Goal: Task Accomplishment & Management: Complete application form

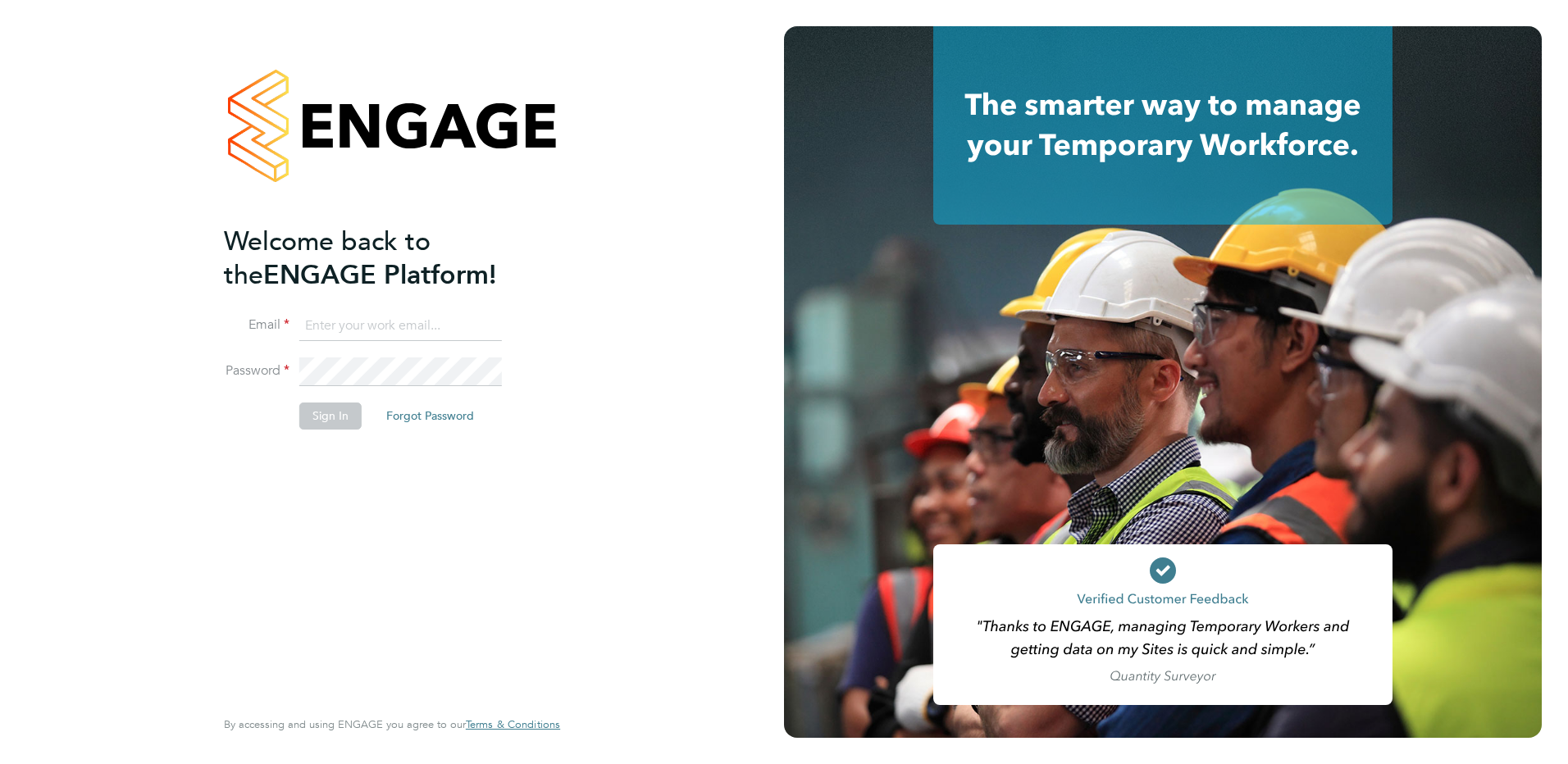
type input "patrick@tradelinerecruitment.co.uk"
click at [296, 419] on li "Sign In Forgot Password" at bounding box center [383, 424] width 320 height 43
click at [309, 420] on button "Sign In" at bounding box center [330, 416] width 62 height 26
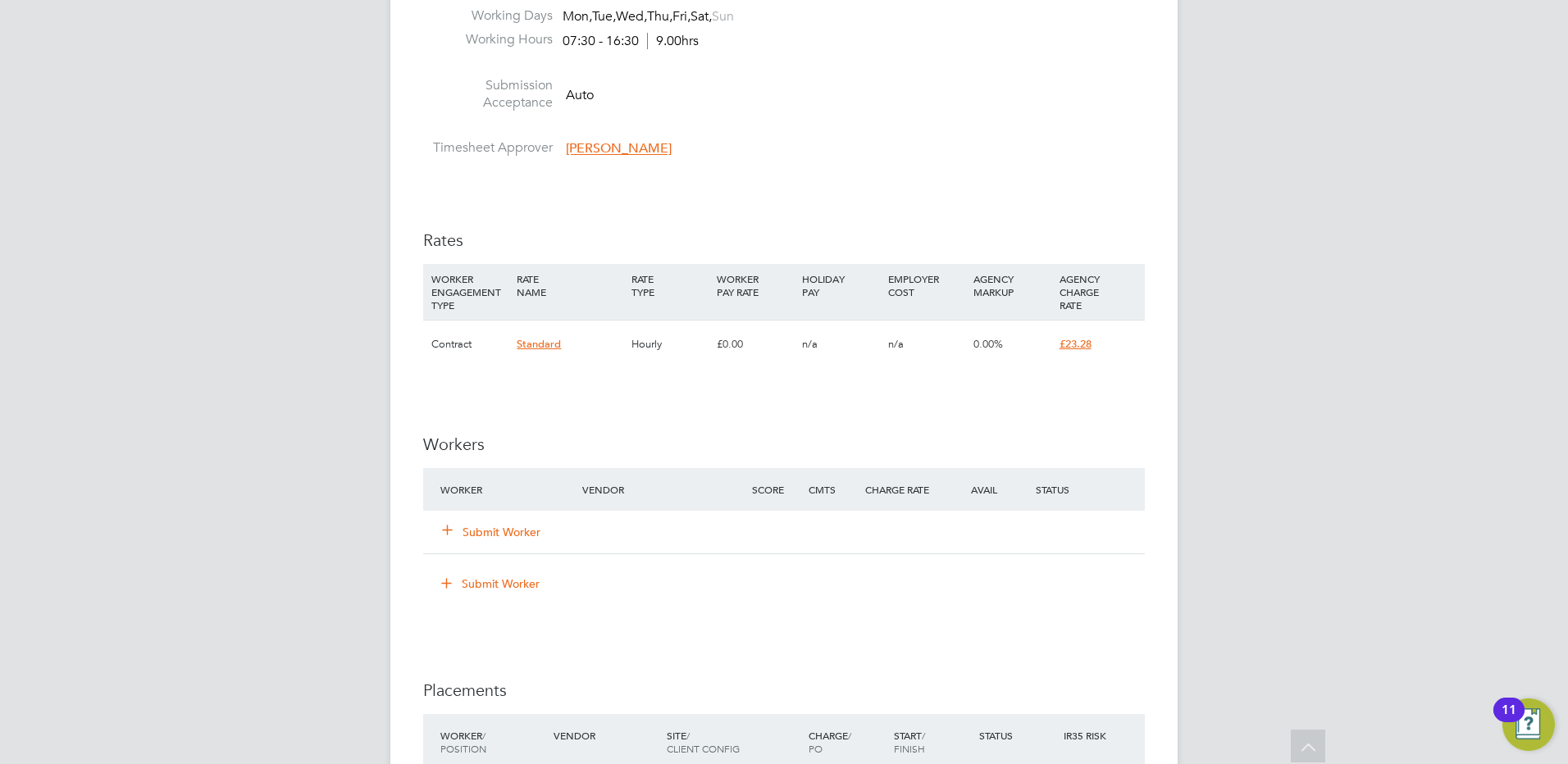
scroll to position [902, 0]
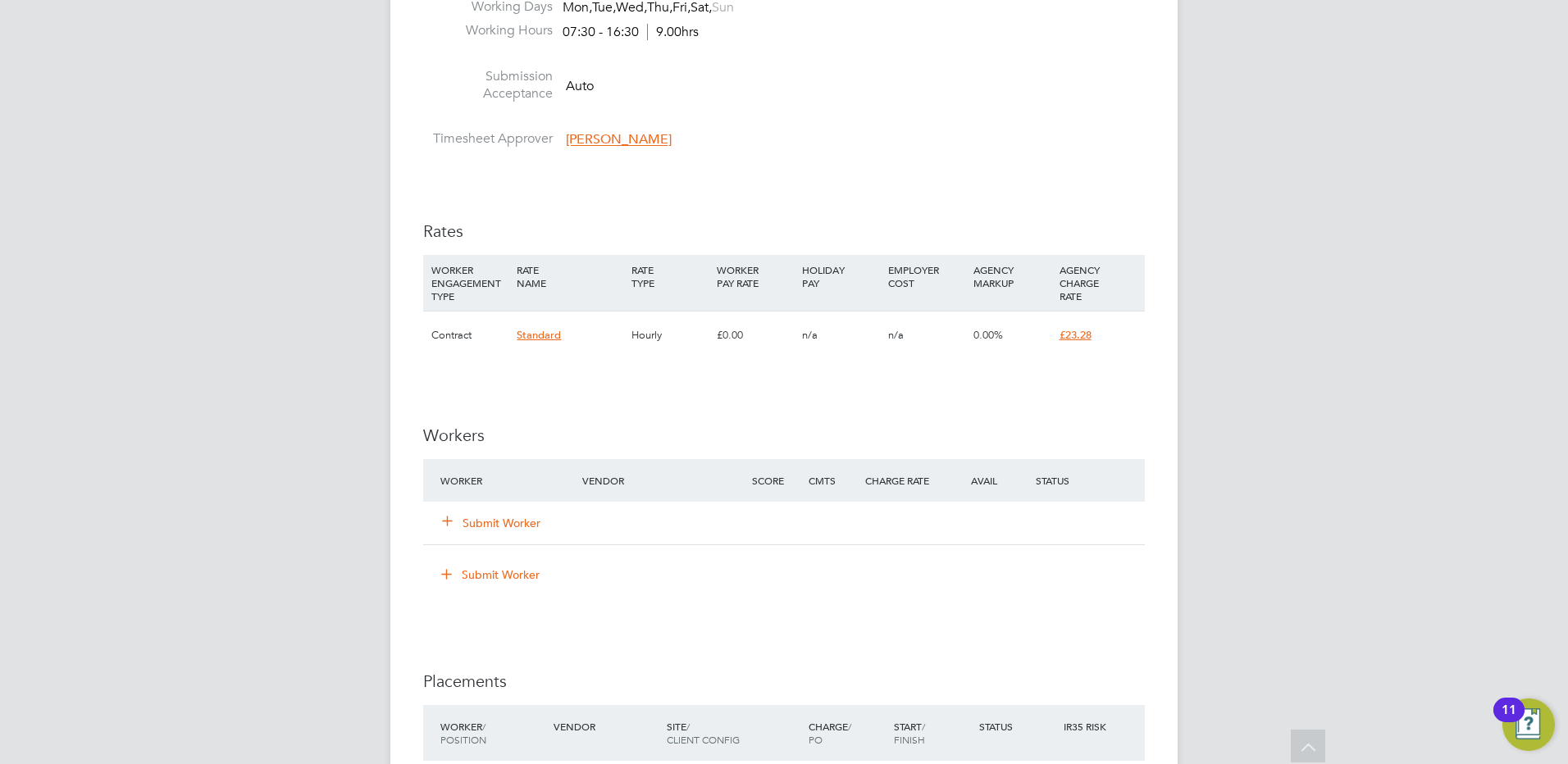
click at [502, 527] on button "Submit Worker" at bounding box center [492, 524] width 98 height 17
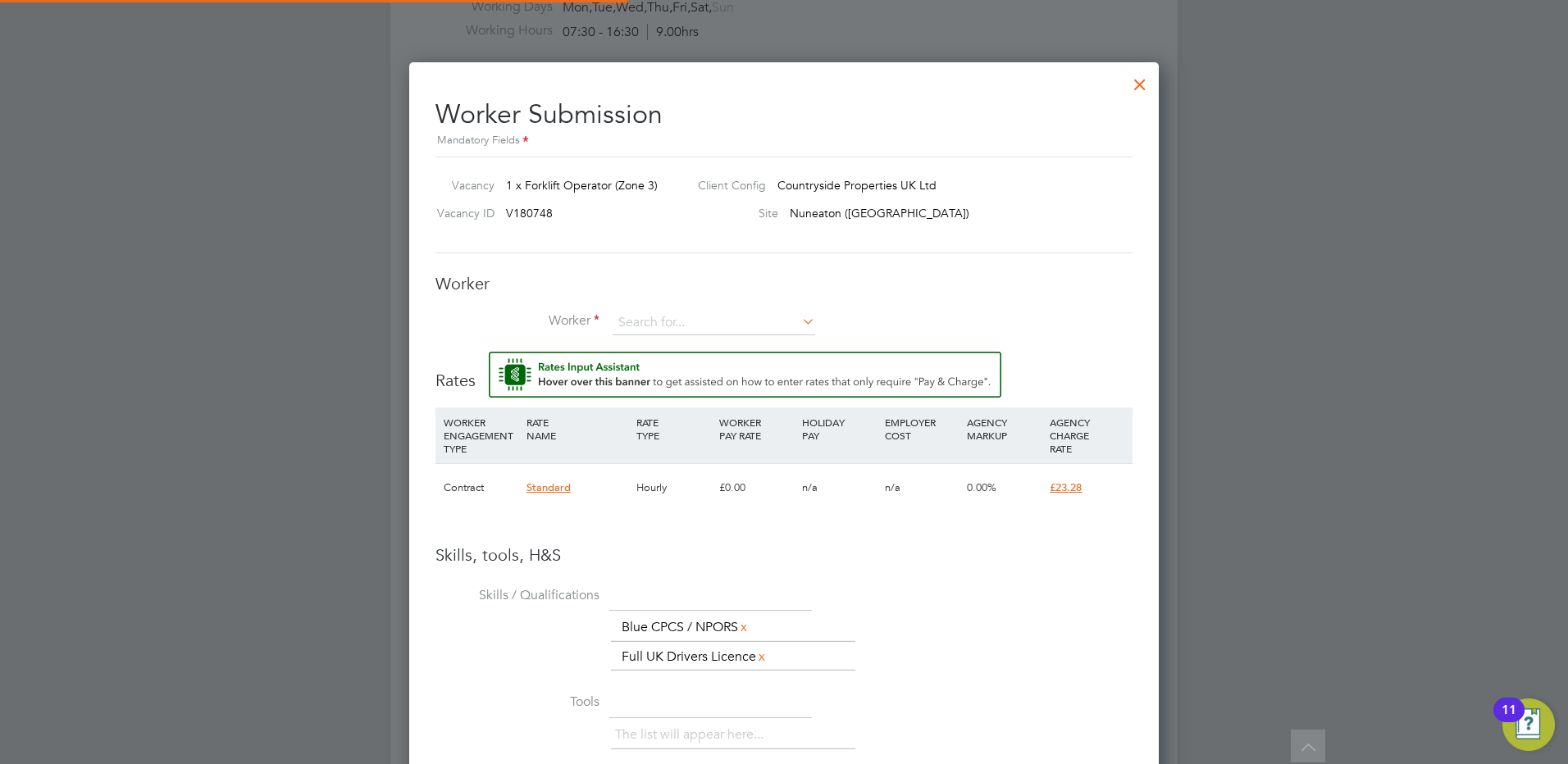
scroll to position [1081, 750]
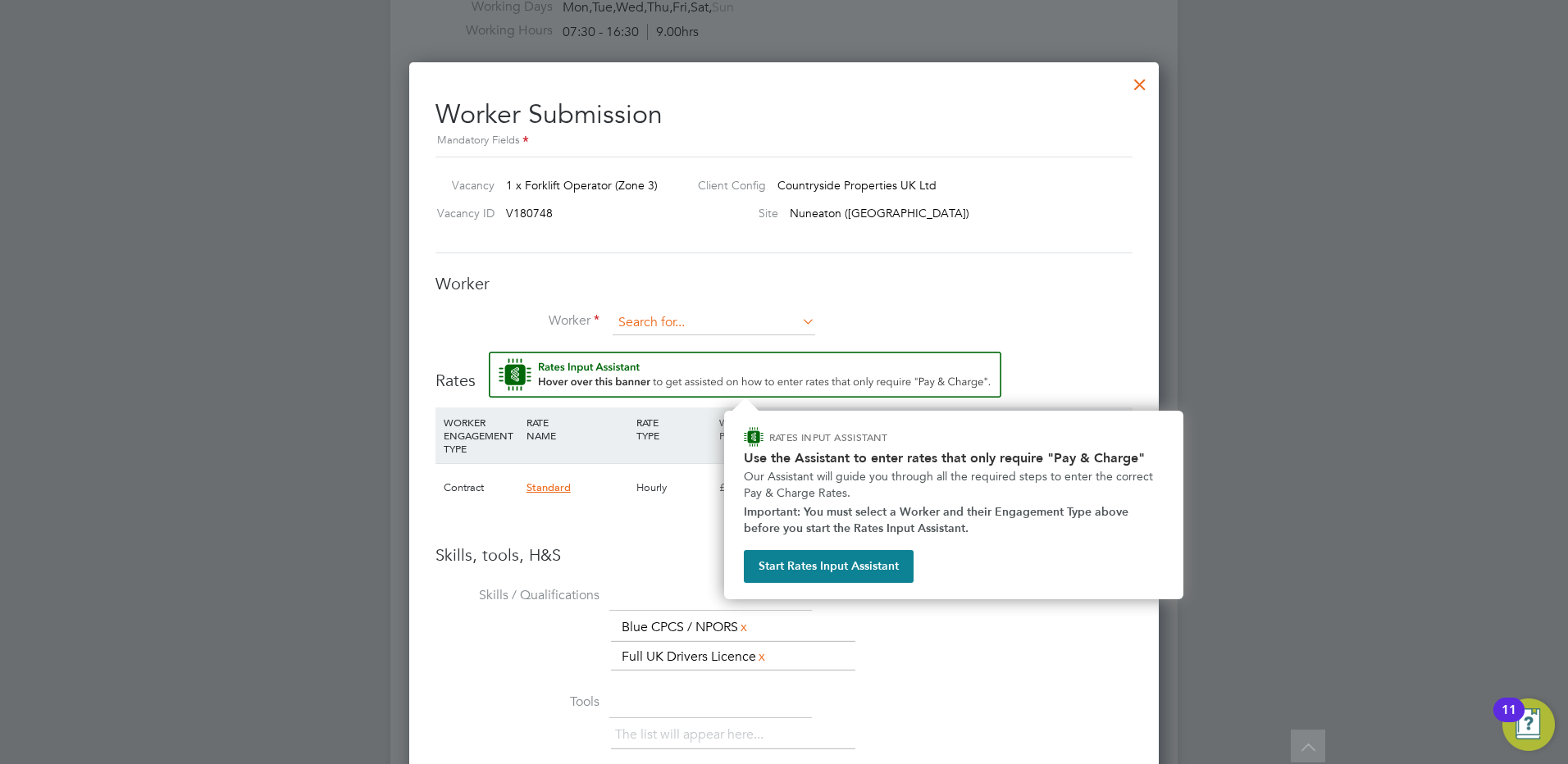
click at [639, 320] on input at bounding box center [714, 323] width 202 height 25
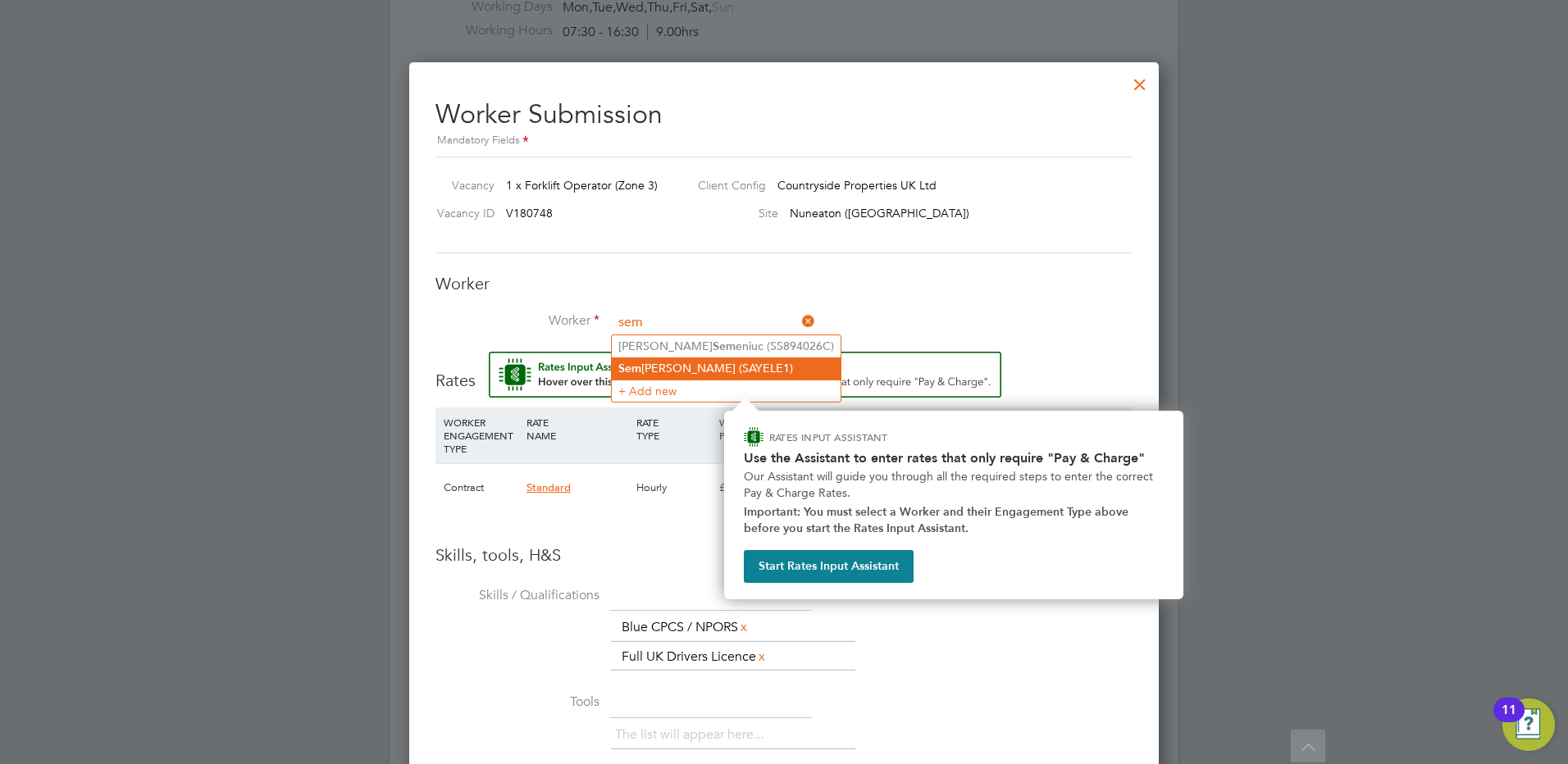
click at [721, 366] on li "Sem [PERSON_NAME] (SAYELE1)" at bounding box center [726, 369] width 228 height 22
type input "[PERSON_NAME] (SAYELE1)"
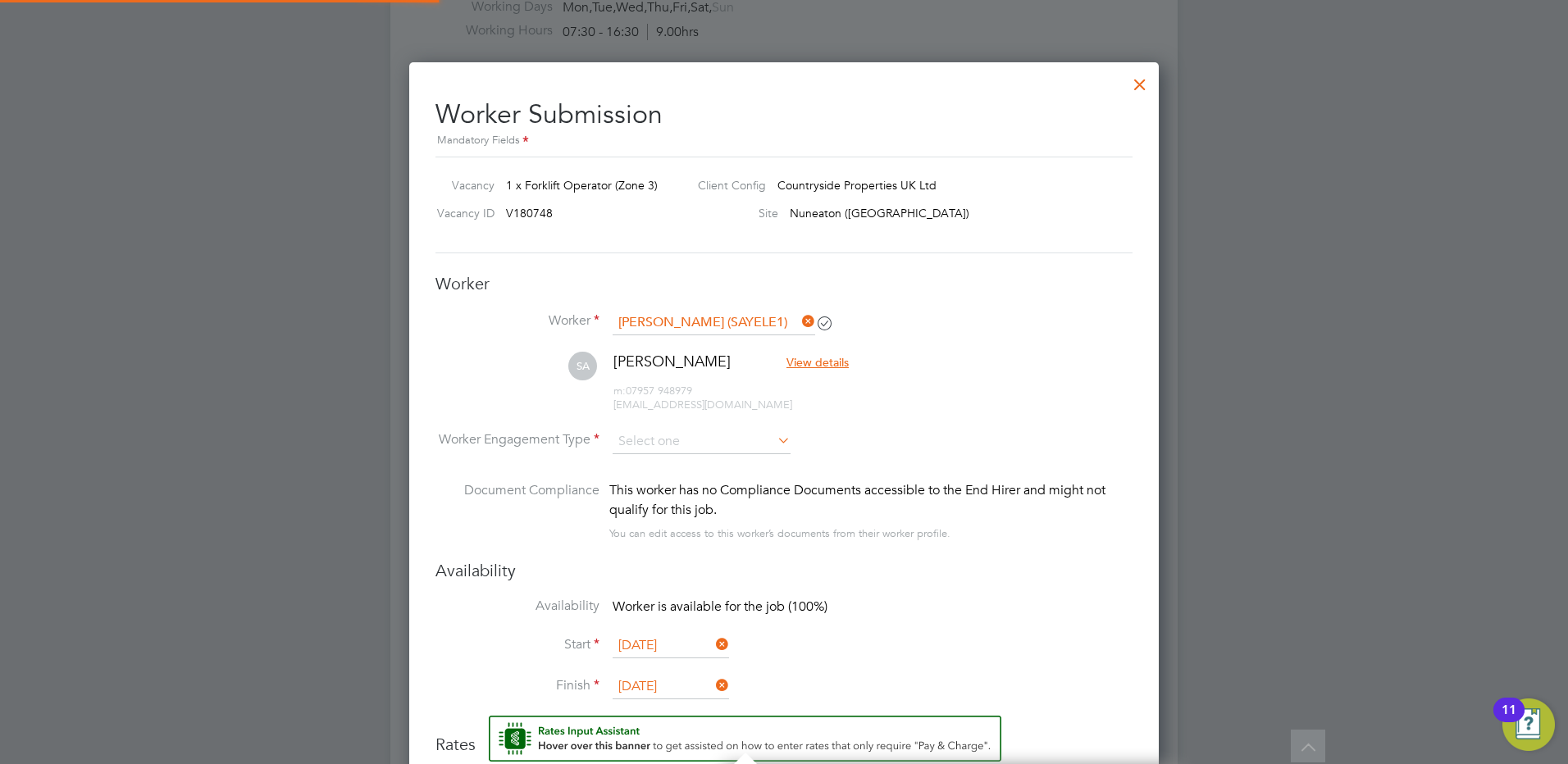
scroll to position [1444, 750]
click at [651, 434] on input at bounding box center [702, 442] width 178 height 25
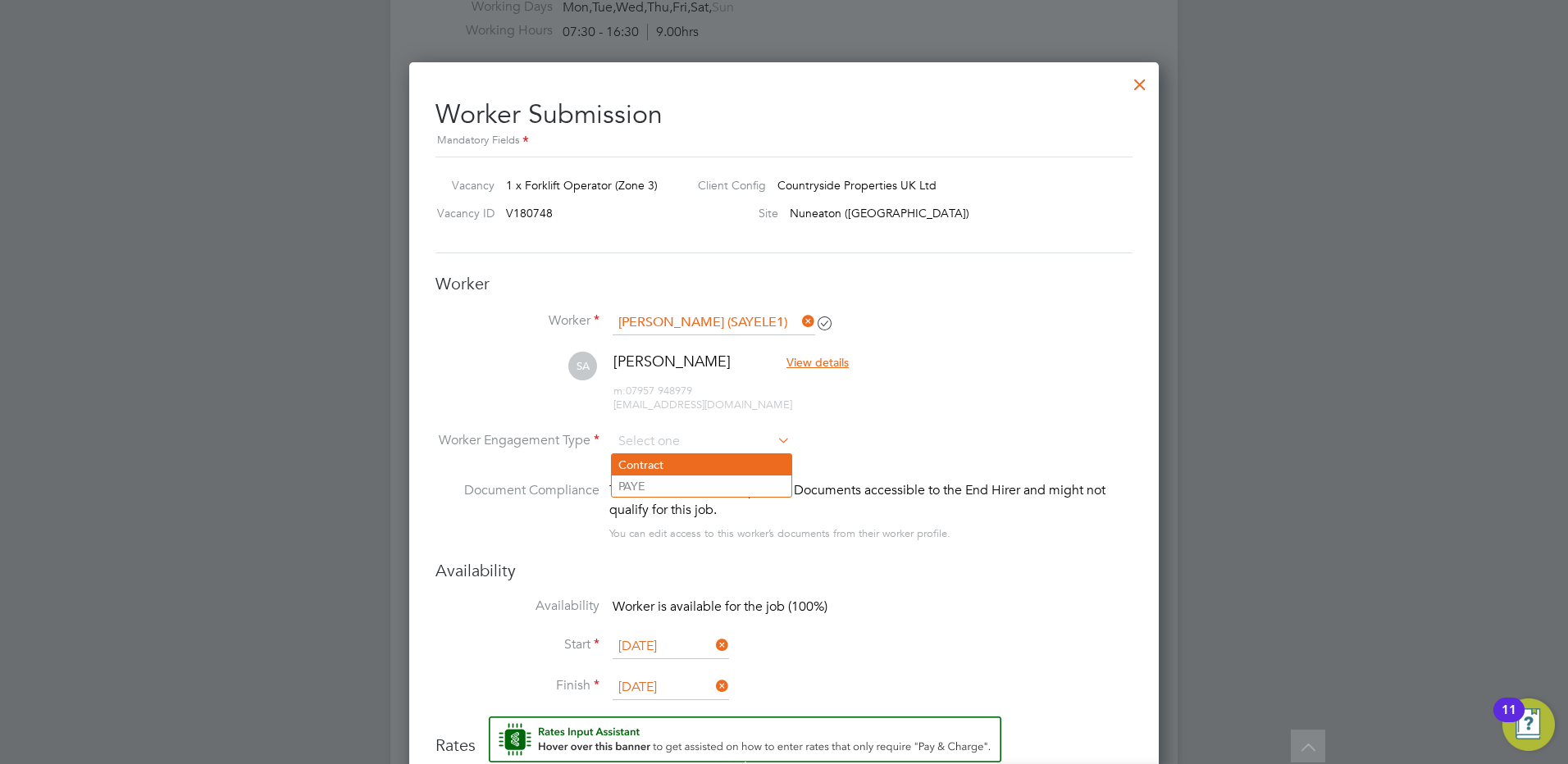
click at [656, 468] on li "Contract" at bounding box center [701, 464] width 179 height 21
type input "Contract"
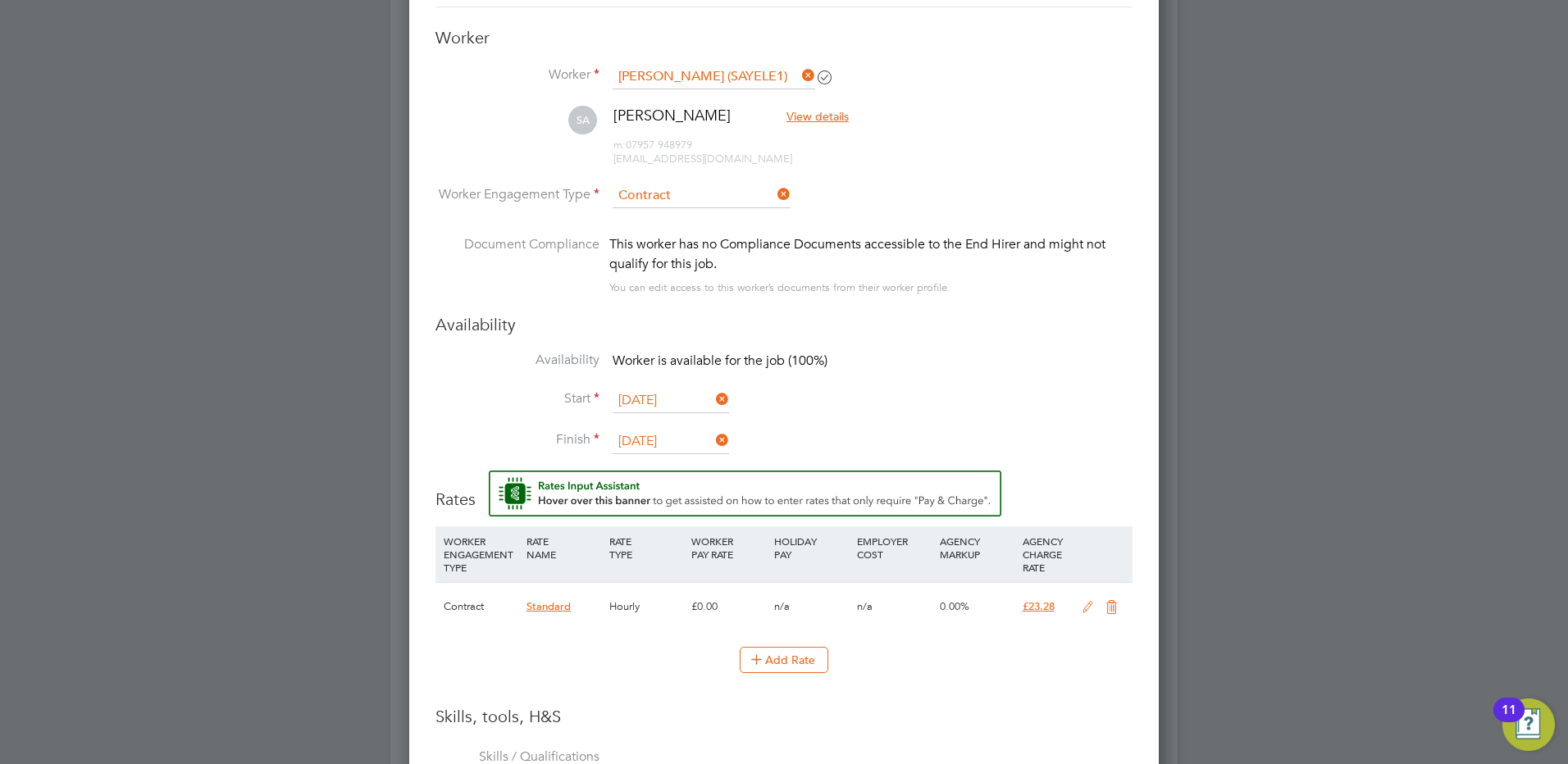
click at [1082, 610] on icon at bounding box center [1088, 608] width 20 height 13
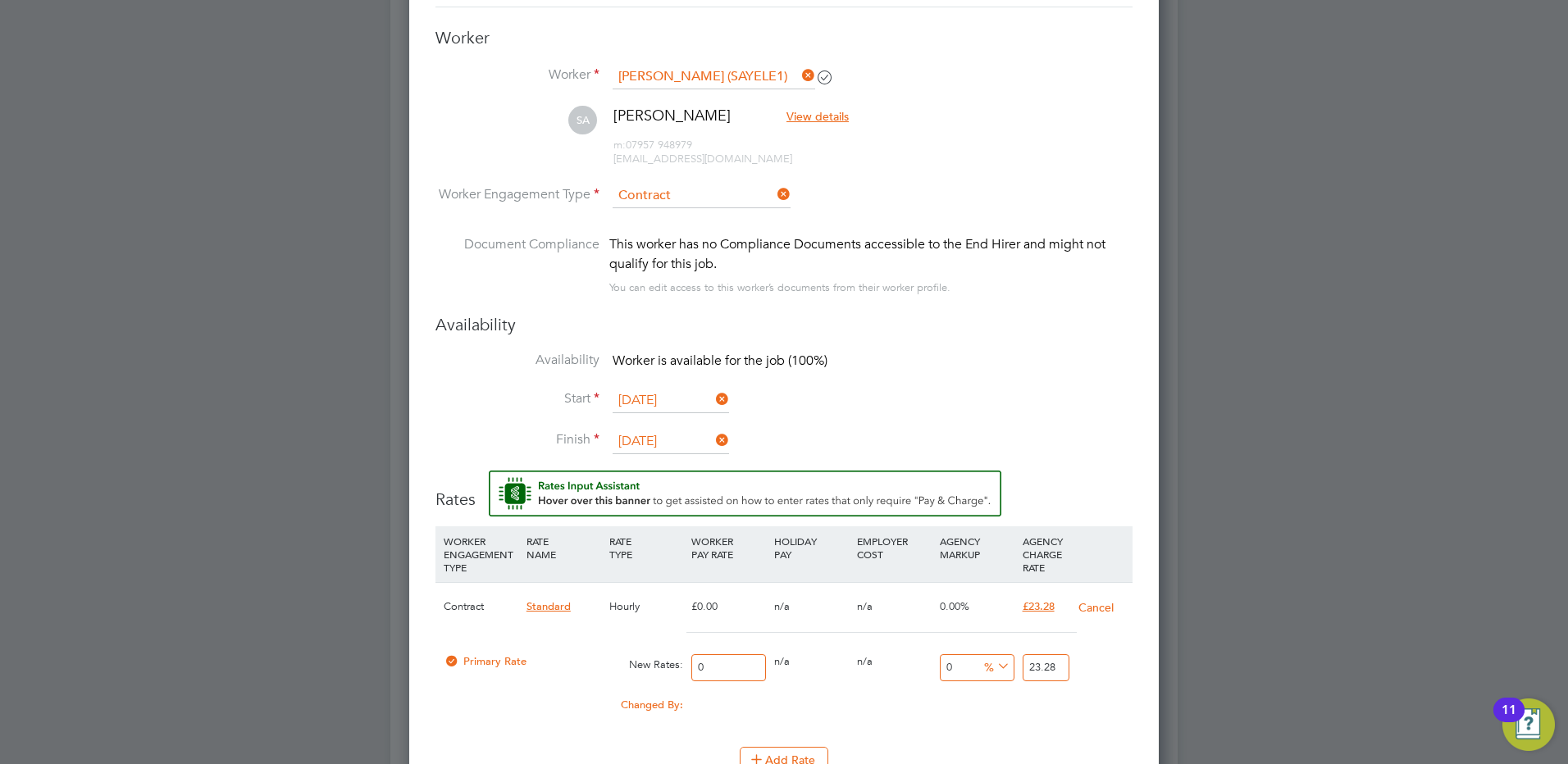
drag, startPoint x: 756, startPoint y: 668, endPoint x: 662, endPoint y: 676, distance: 94.3
click at [662, 676] on div "Primary Rate New Rates: 0 0 n/a 0 n/a 0 0 % 23.28" at bounding box center [784, 667] width 697 height 44
type input "2"
type input "20"
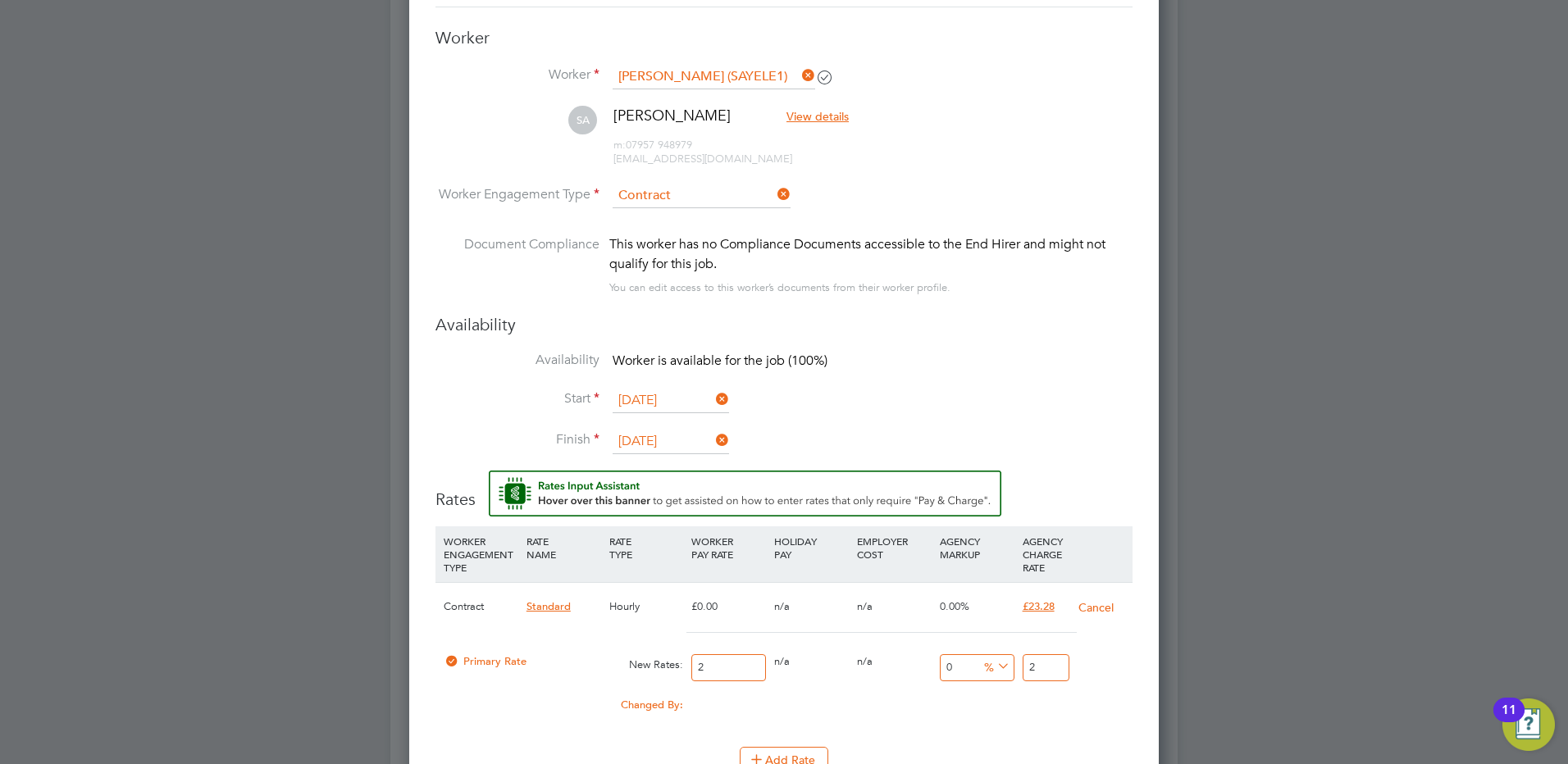
type input "20"
click at [1040, 675] on input "20" at bounding box center [1046, 667] width 46 height 27
type input "-90"
type input "2"
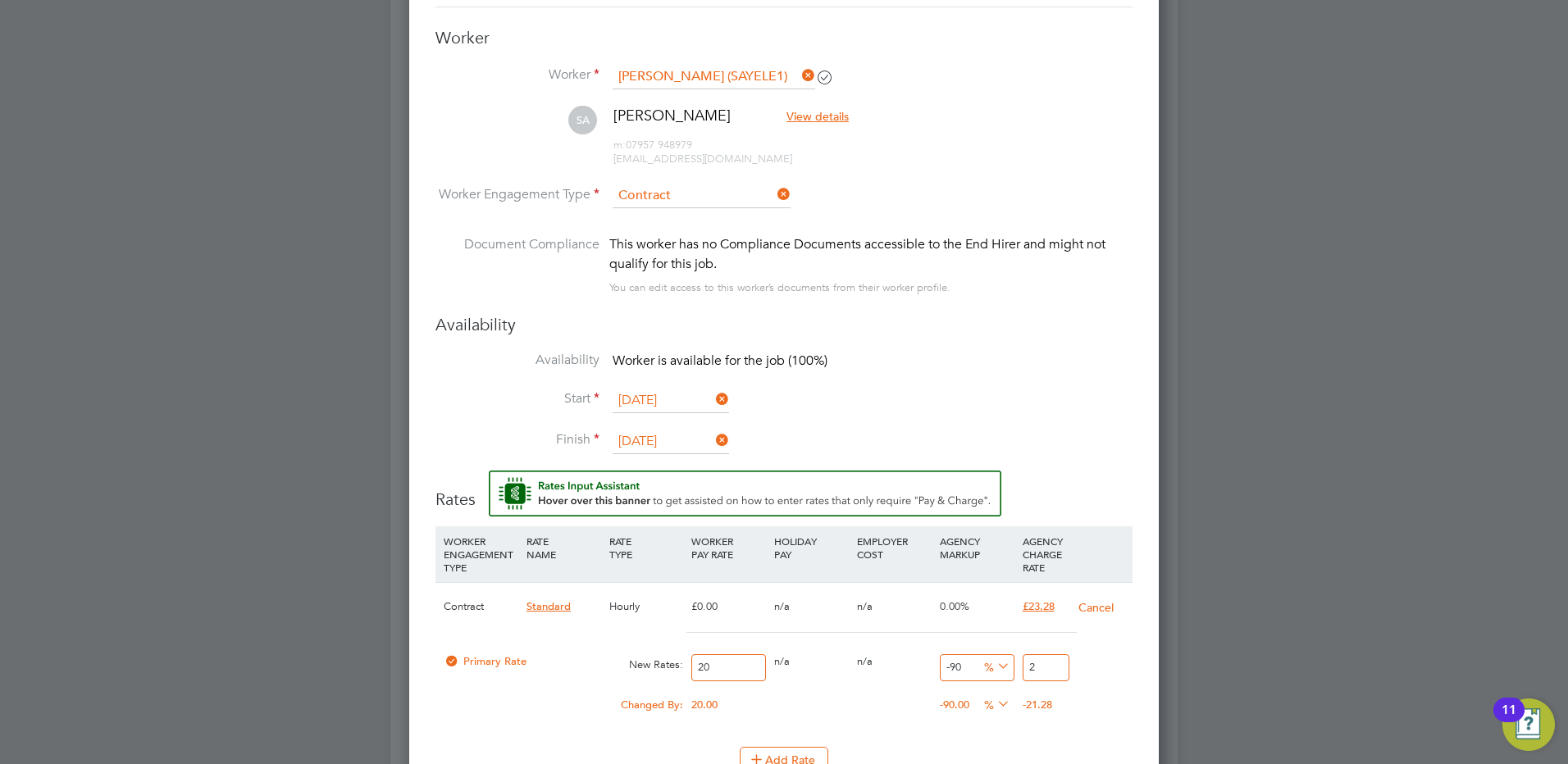
type input "15"
type input "23"
type input "16"
type input "23.28"
type input "16.4"
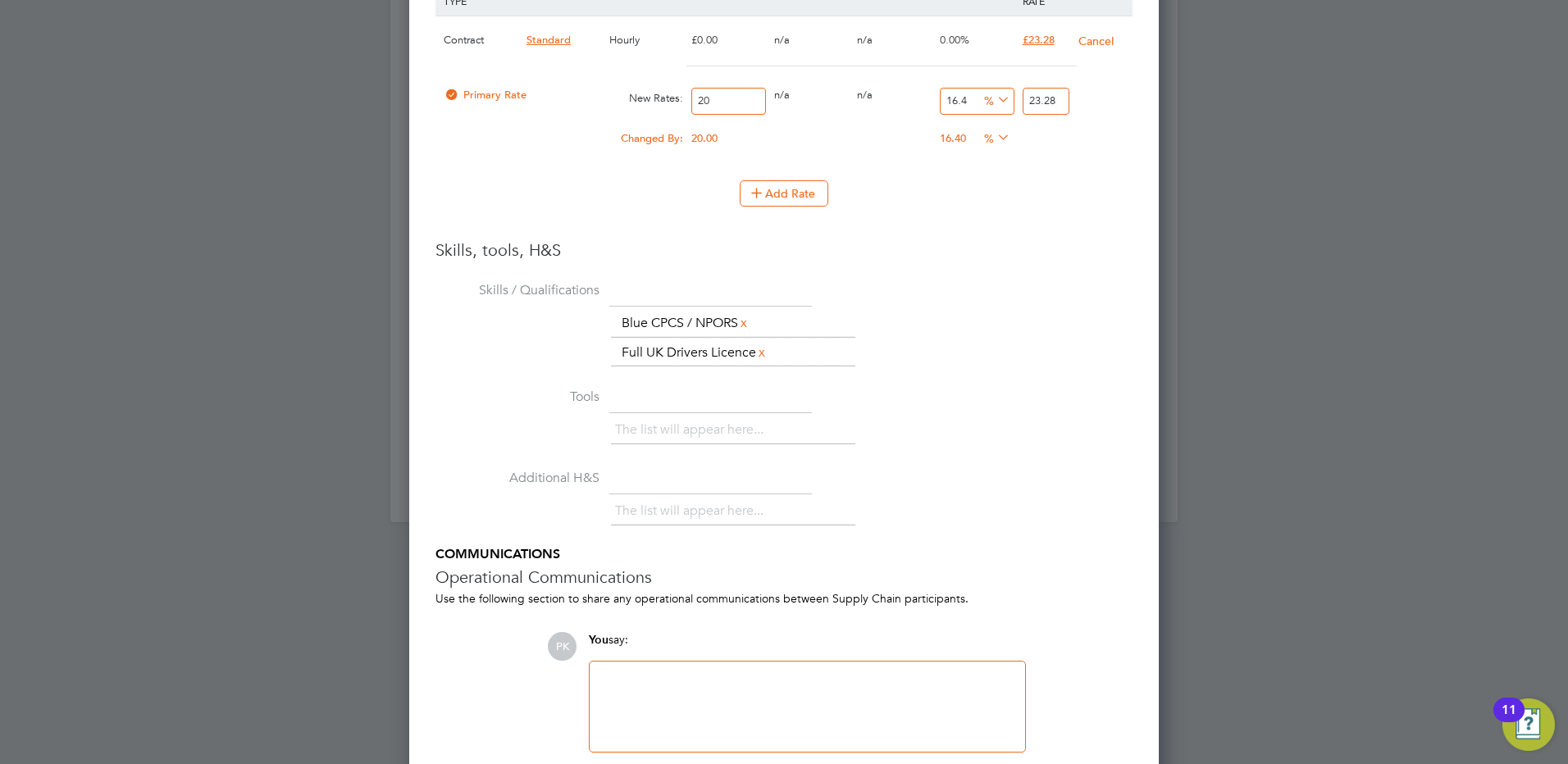
scroll to position [1788, 0]
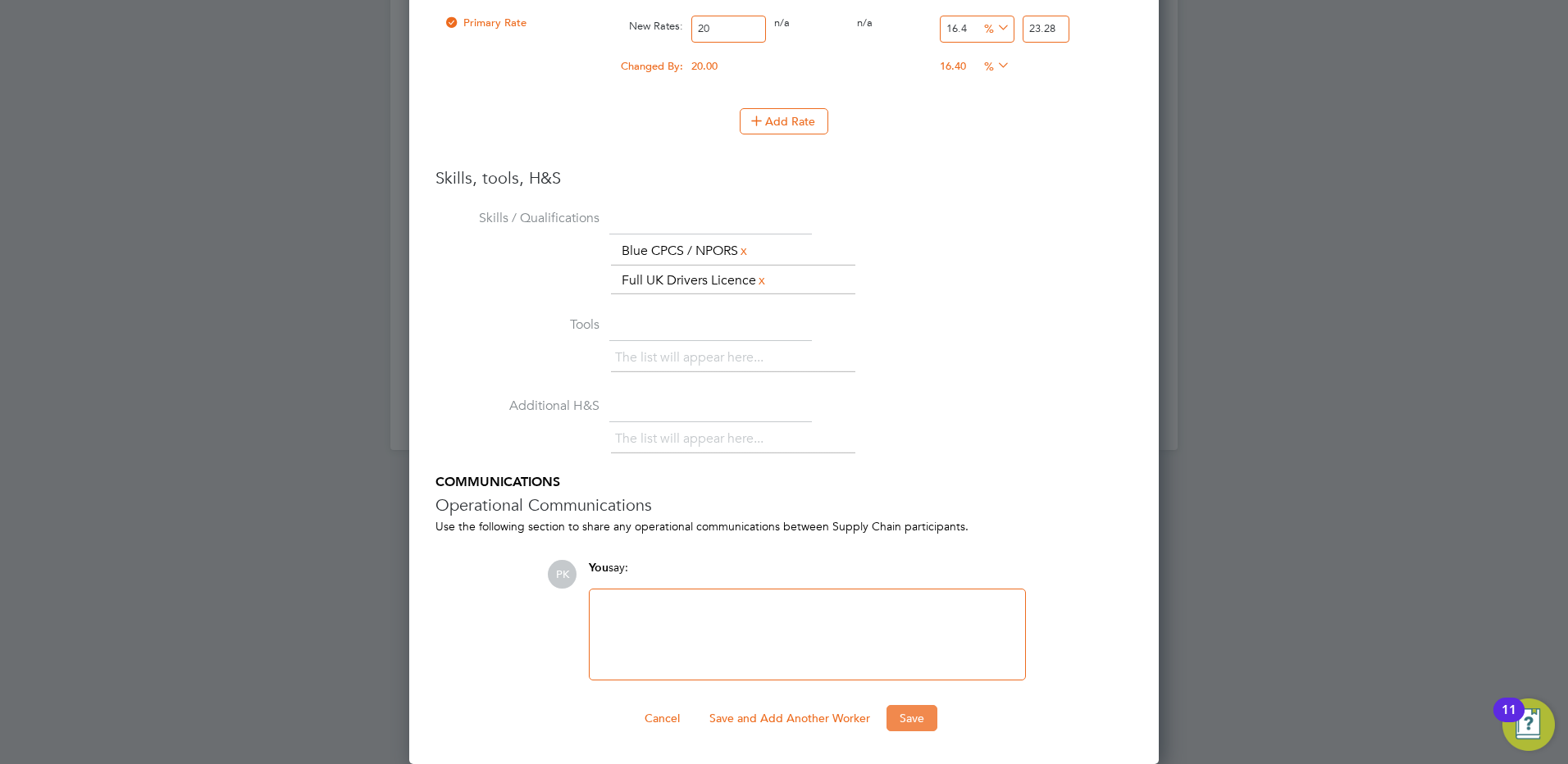
type input "23.28"
click at [914, 720] on button "Save" at bounding box center [912, 719] width 51 height 26
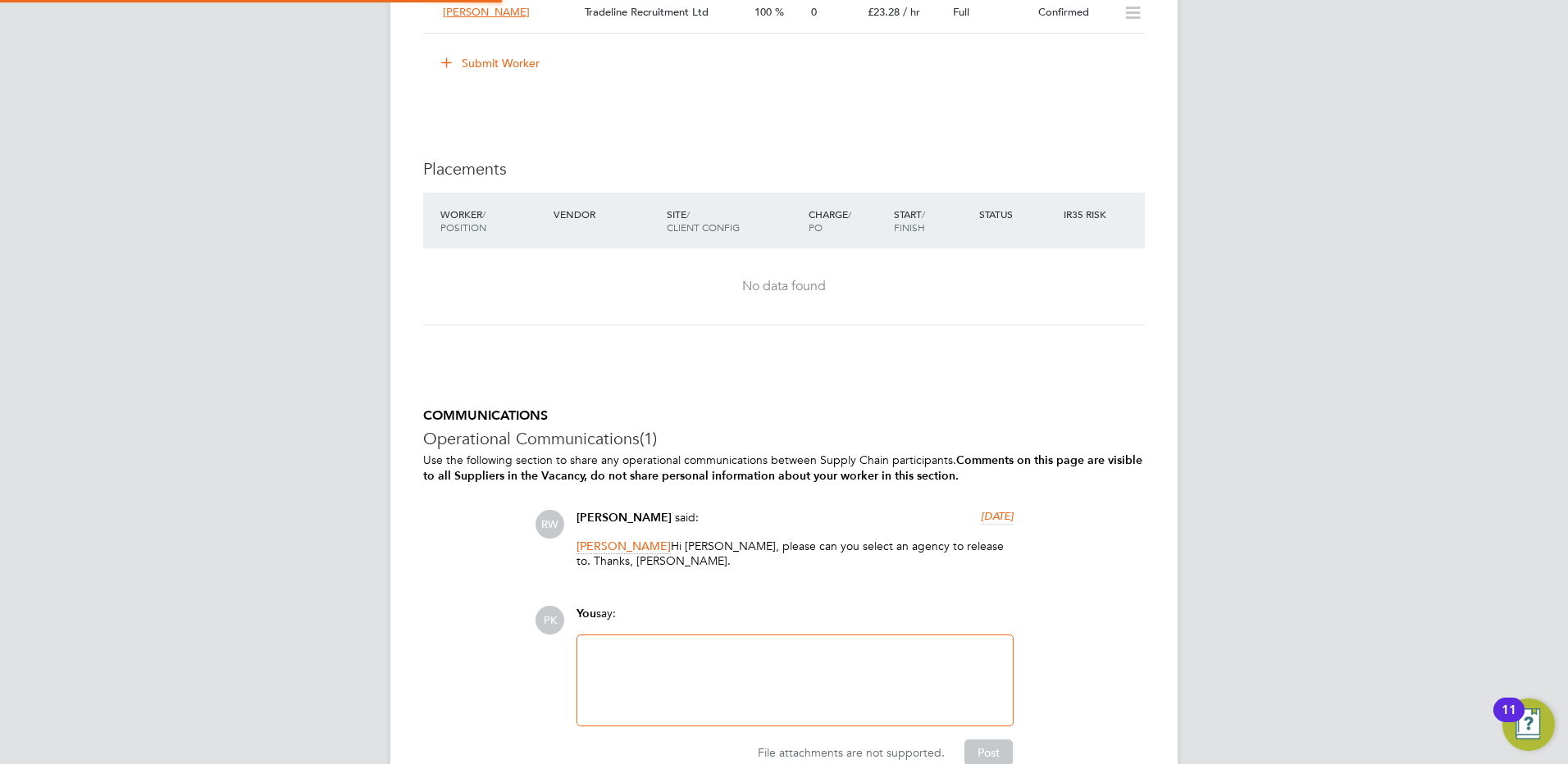
scroll to position [8, 8]
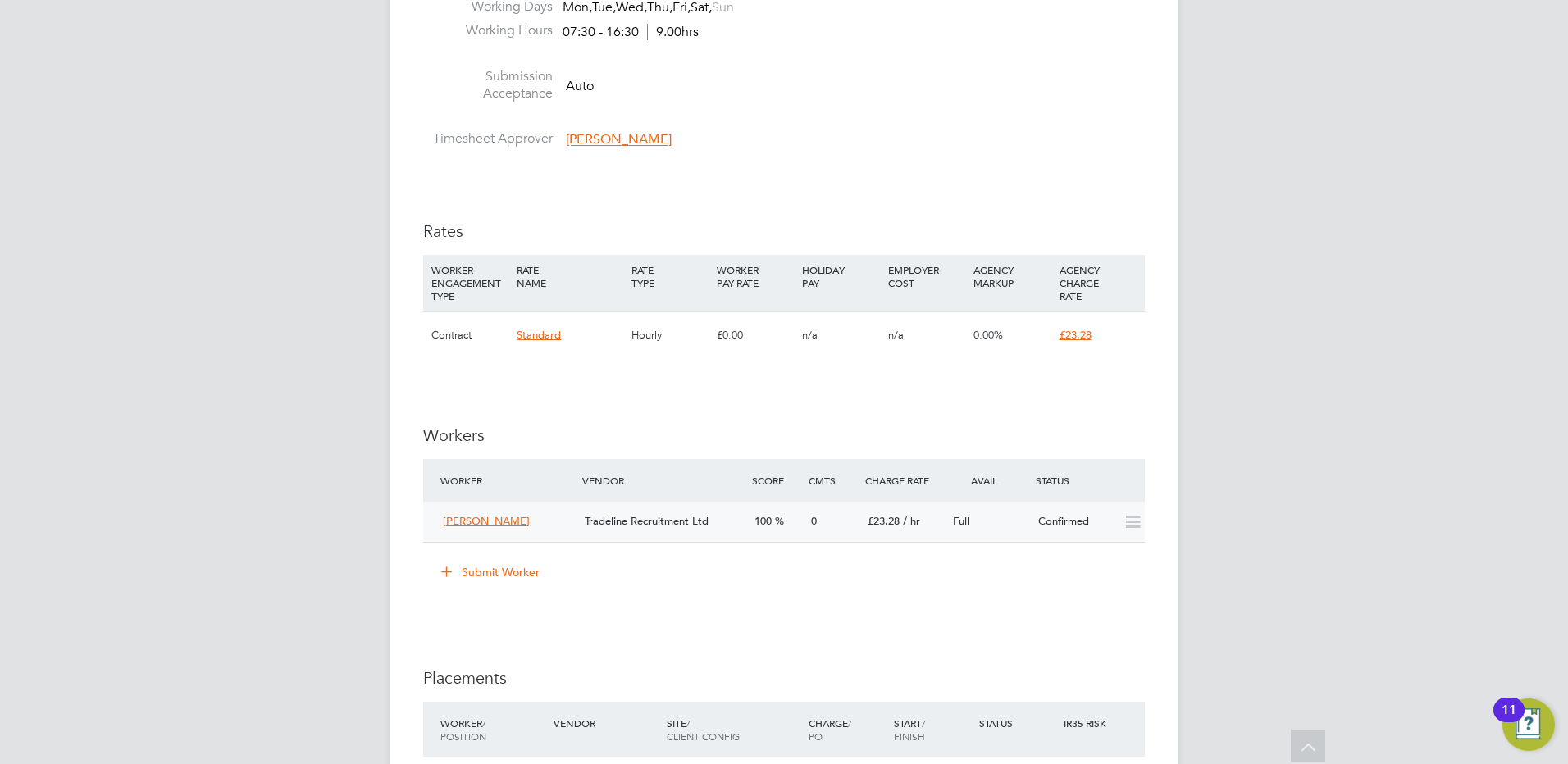
click at [1112, 530] on div "Confirmed" at bounding box center [1074, 522] width 85 height 27
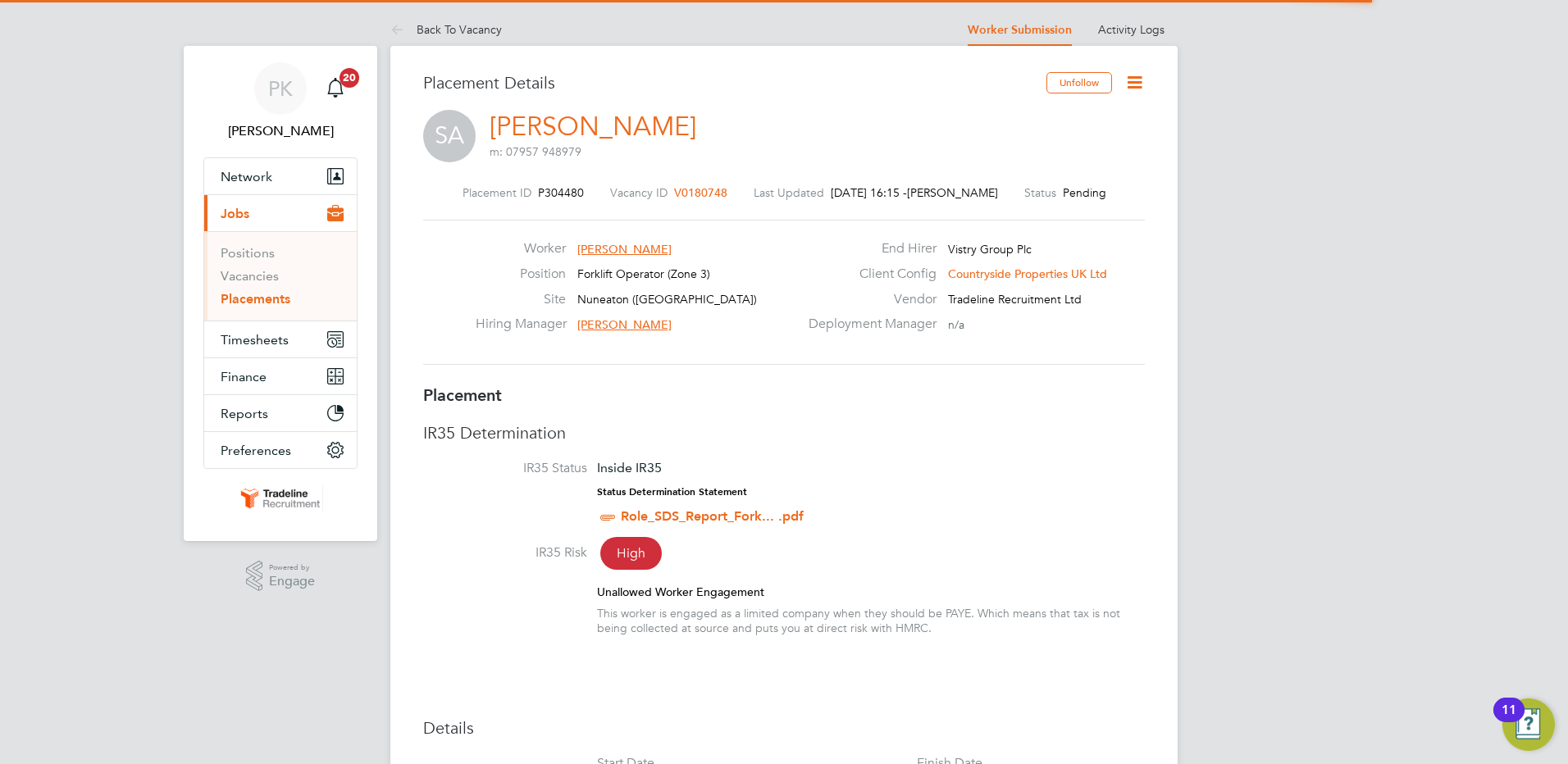
scroll to position [16, 257]
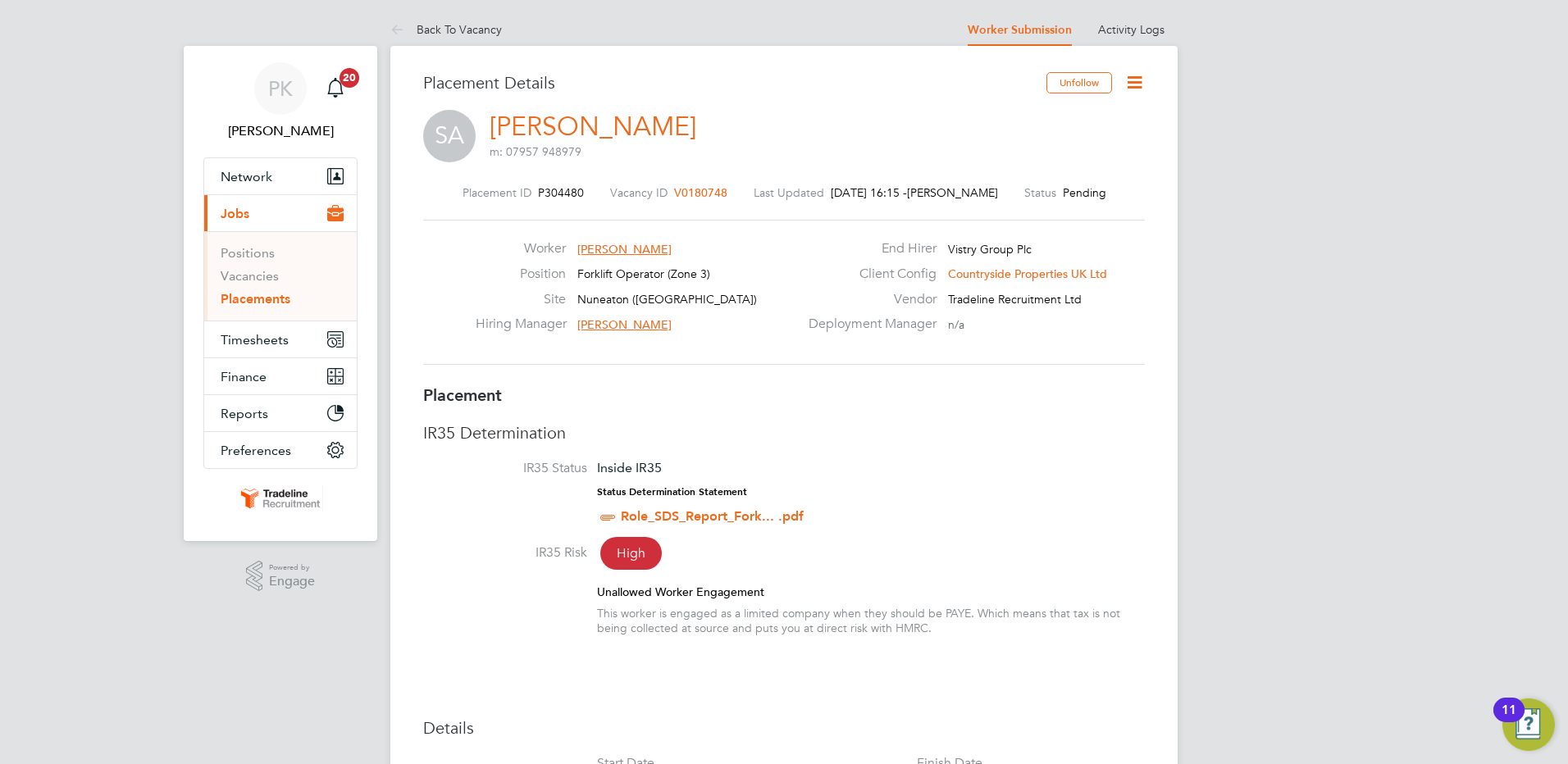
click at [1136, 84] on icon at bounding box center [1134, 83] width 20 height 20
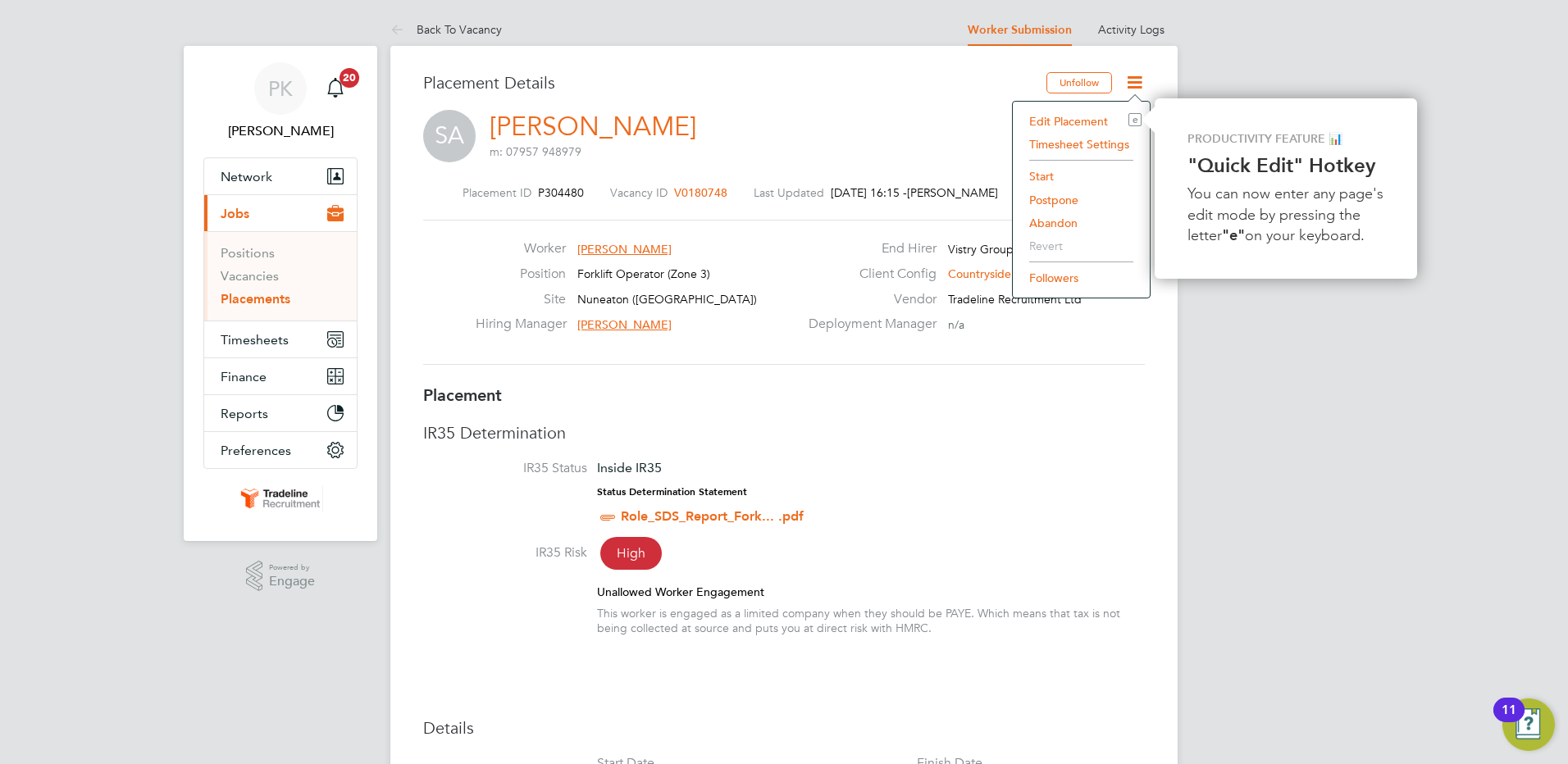
click at [1033, 178] on li "Start" at bounding box center [1082, 176] width 121 height 23
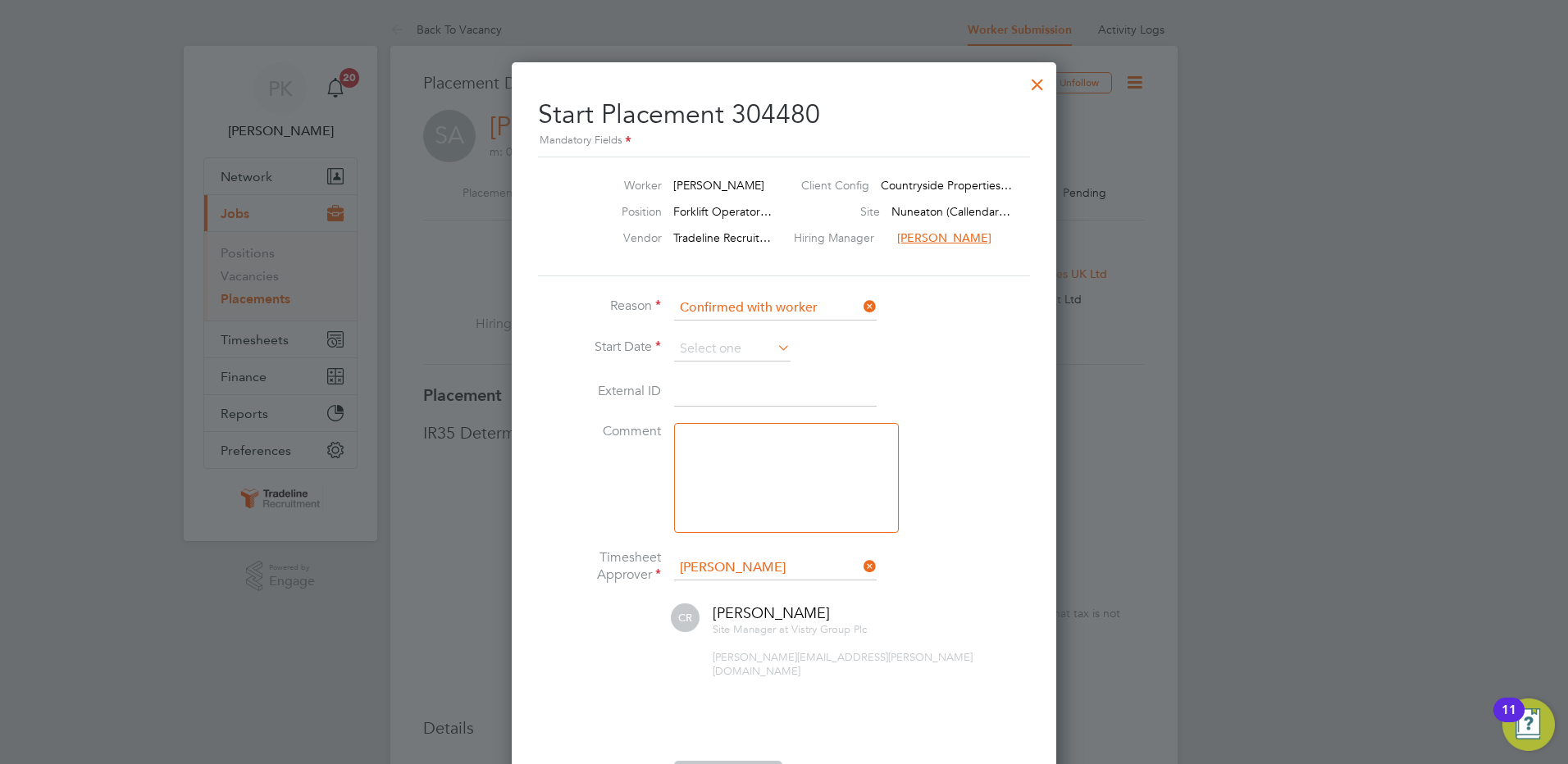
click at [725, 362] on li "Start Date" at bounding box center [784, 357] width 492 height 41
click at [729, 356] on input at bounding box center [732, 349] width 116 height 25
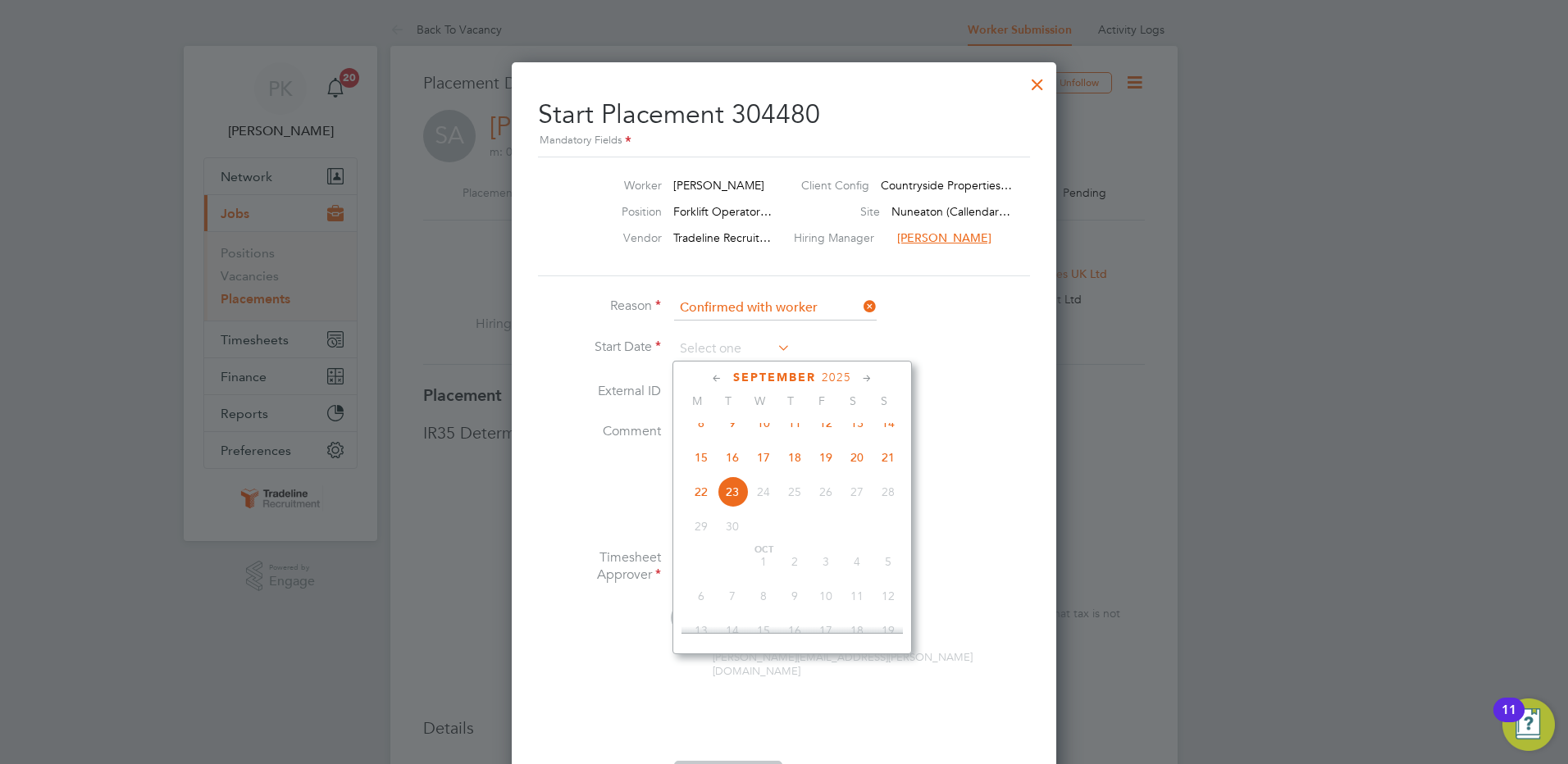
click at [797, 433] on span "11" at bounding box center [795, 423] width 32 height 32
type input "[DATE]"
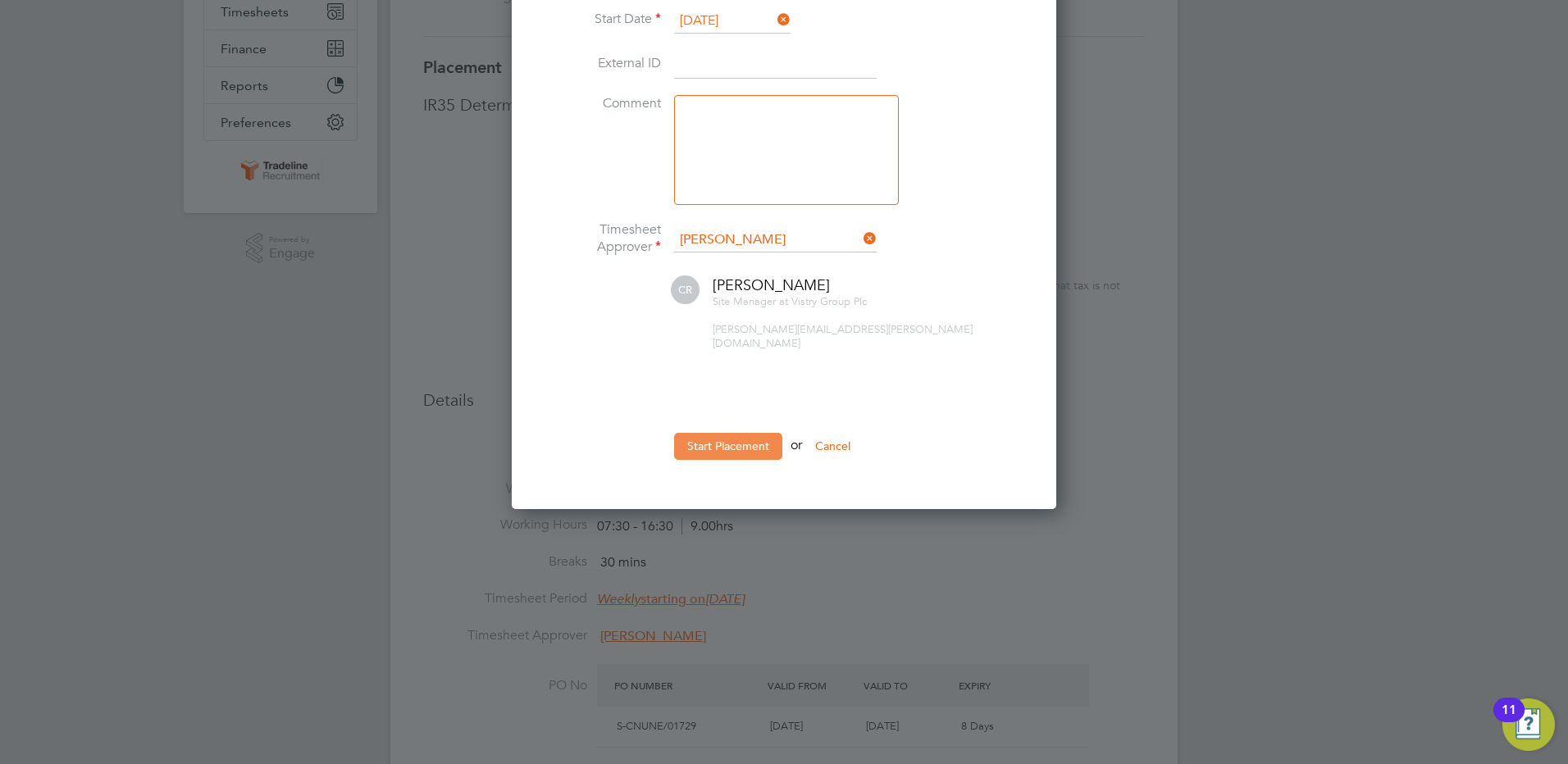
click at [746, 434] on button "Start Placement" at bounding box center [728, 446] width 109 height 26
